Goal: Task Accomplishment & Management: Use online tool/utility

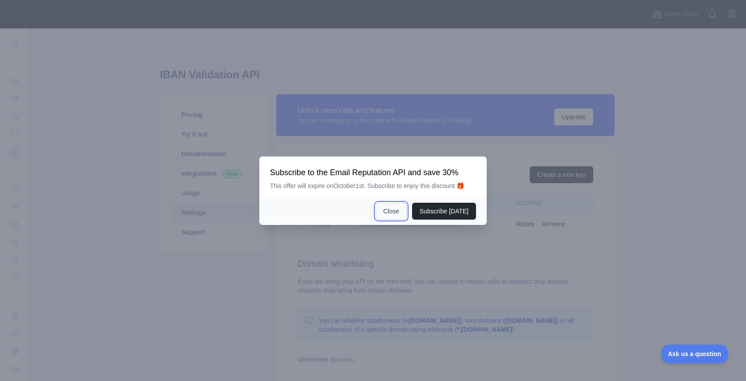
click at [390, 215] on button "Close" at bounding box center [391, 211] width 31 height 17
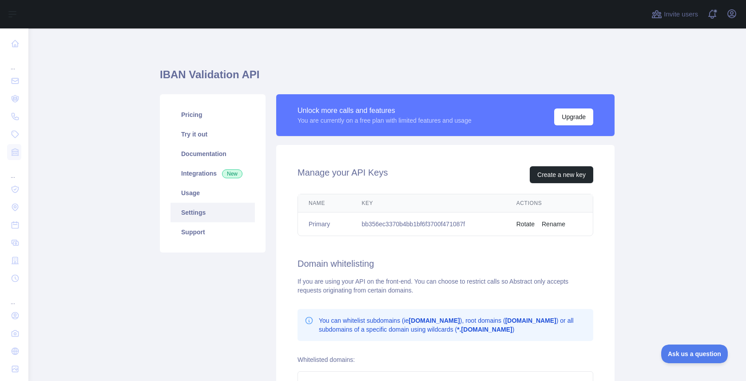
click at [394, 223] on td "bb356ec3370b4bb1bf6f3700f471087f" at bounding box center [428, 224] width 155 height 24
copy td "bb356ec3370b4bb1bf6f3700f471087f"
click at [197, 115] on link "Pricing" at bounding box center [213, 115] width 84 height 20
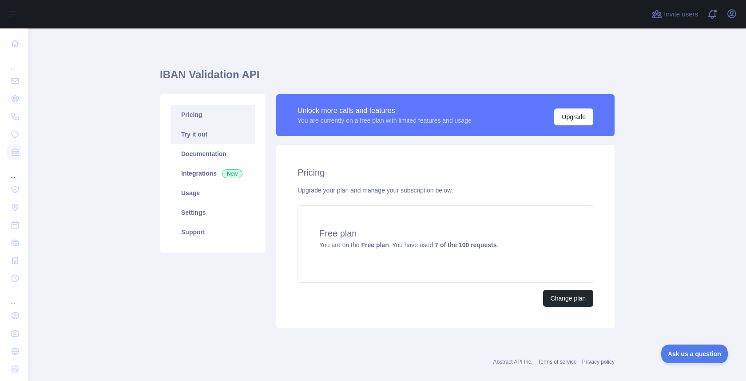
click at [207, 133] on link "Try it out" at bounding box center [213, 134] width 84 height 20
